Goal: Task Accomplishment & Management: Manage account settings

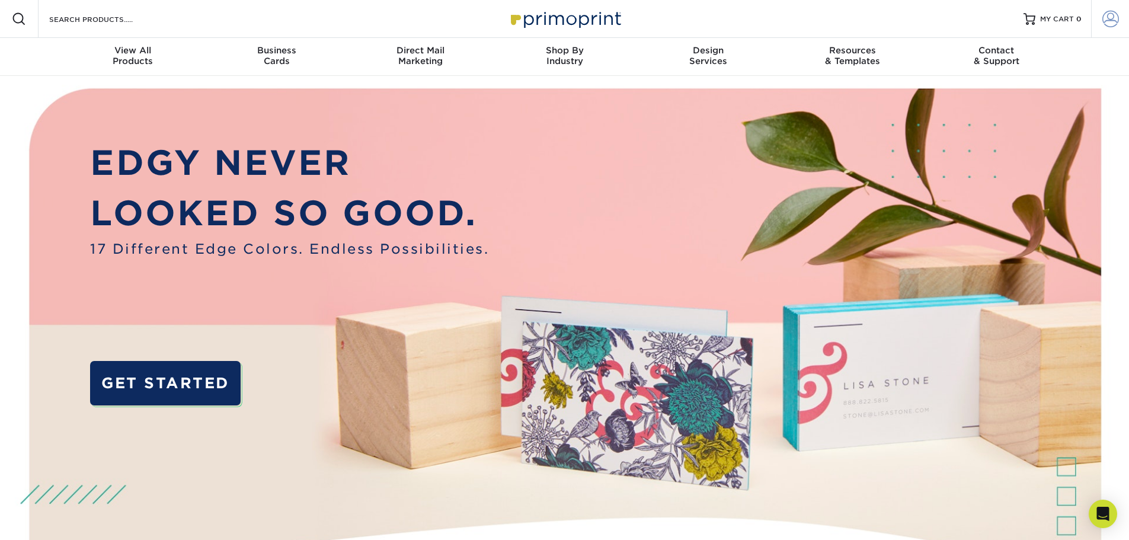
type input "cs@christophershieldsandcompany.com"
click at [1113, 19] on span at bounding box center [1110, 19] width 17 height 17
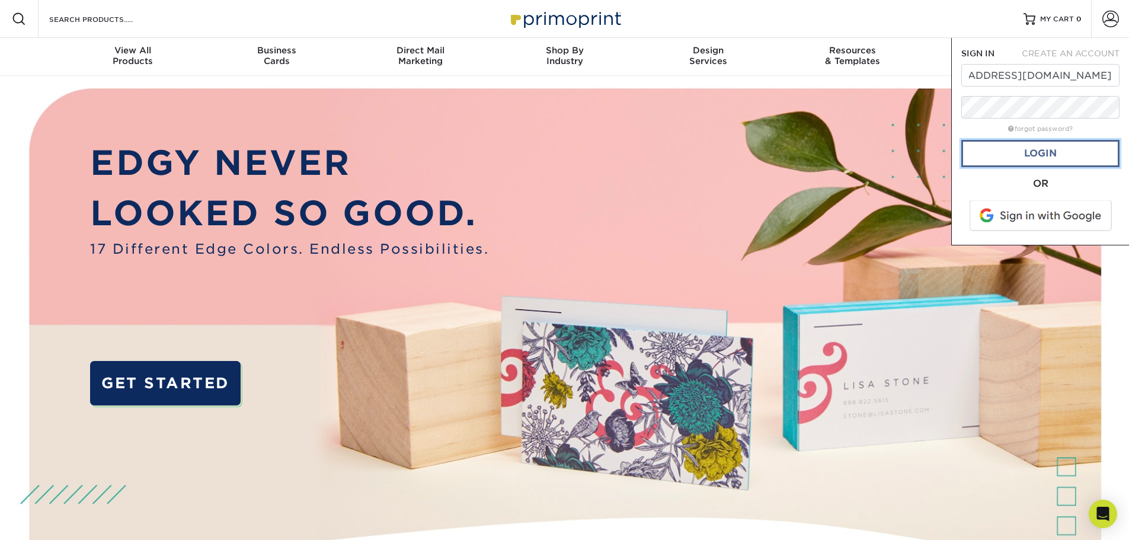
click at [1044, 152] on link "Login" at bounding box center [1040, 153] width 158 height 27
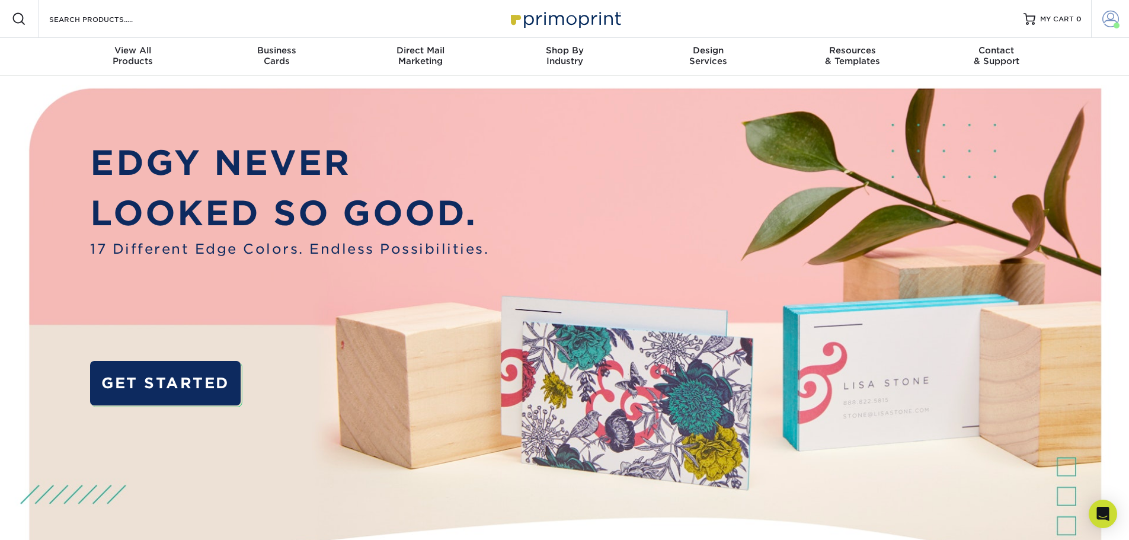
click at [1107, 18] on span at bounding box center [1110, 19] width 17 height 17
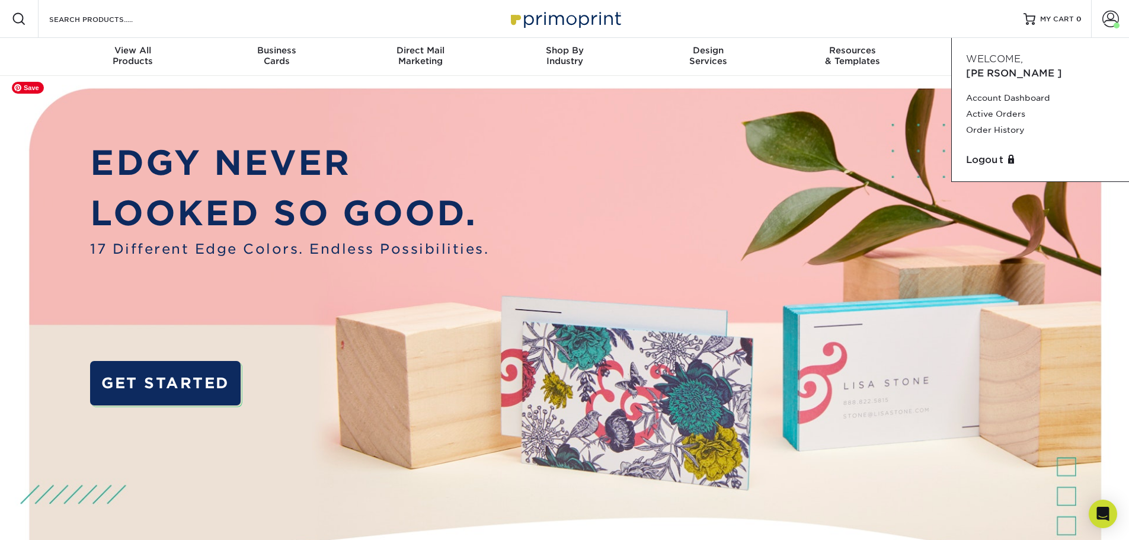
click at [639, 110] on img at bounding box center [564, 355] width 1117 height 559
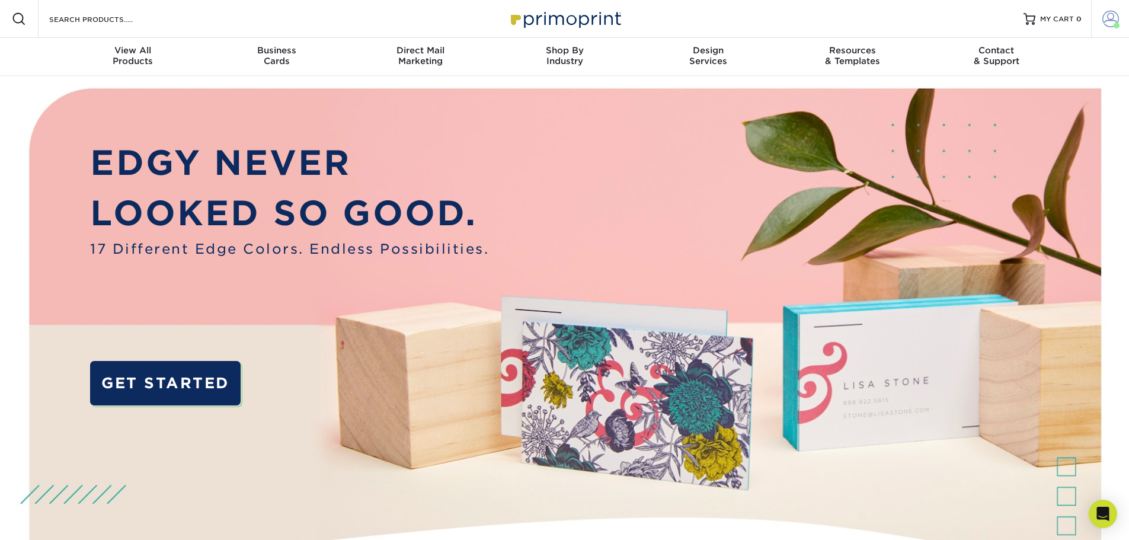
click at [1110, 18] on span at bounding box center [1110, 19] width 17 height 17
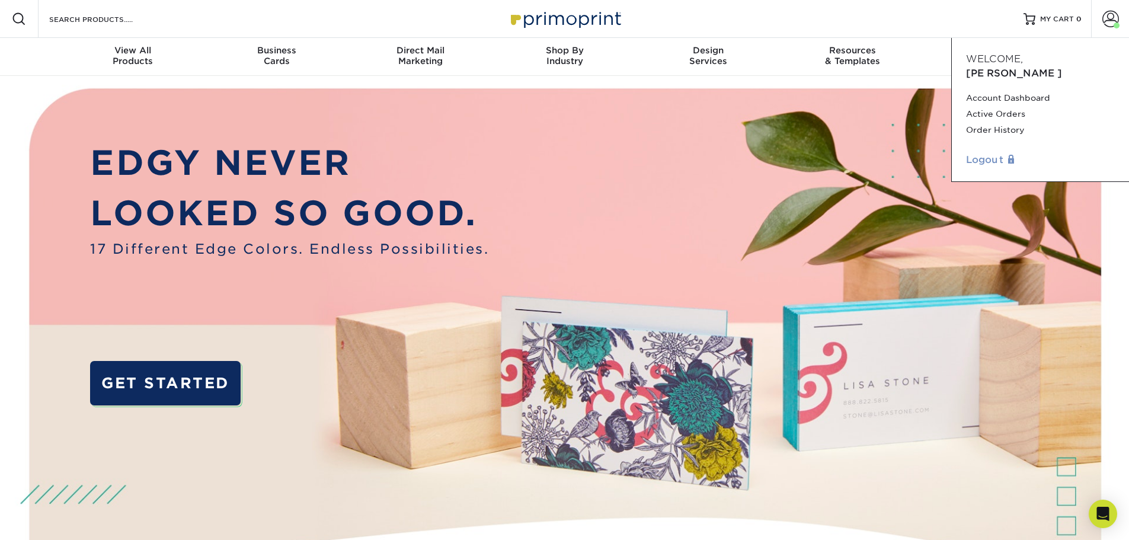
click at [980, 153] on link "Logout" at bounding box center [1040, 160] width 149 height 14
